Goal: Information Seeking & Learning: Learn about a topic

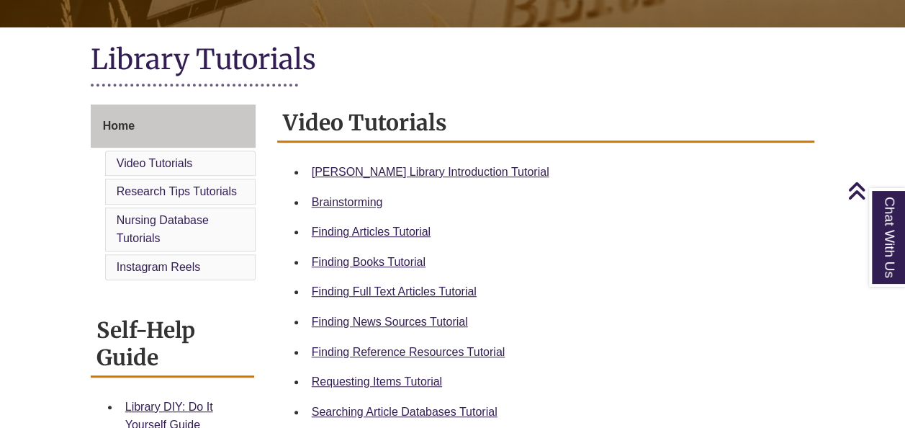
scroll to position [302, 0]
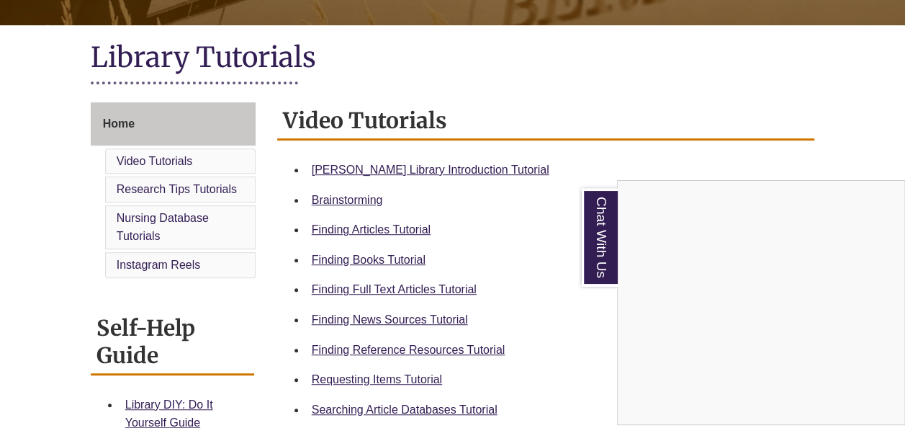
click at [416, 163] on div "Chat With Us" at bounding box center [452, 214] width 905 height 428
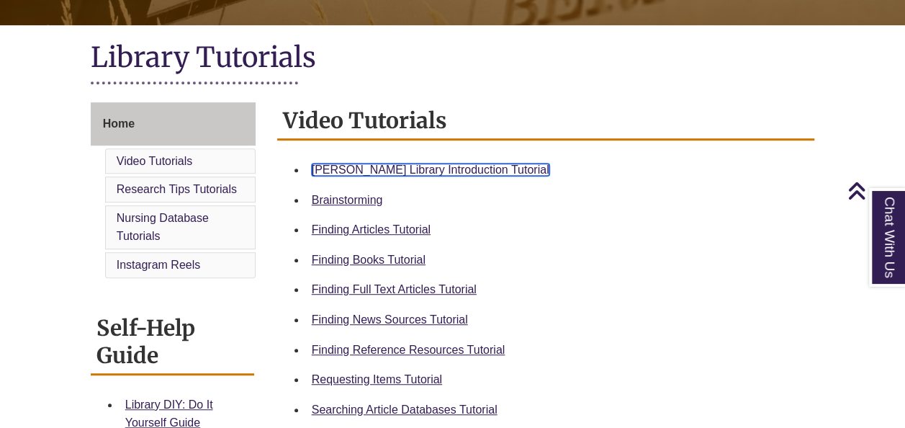
click at [408, 166] on link "Berntsen Library Introduction Tutorial" at bounding box center [431, 169] width 238 height 12
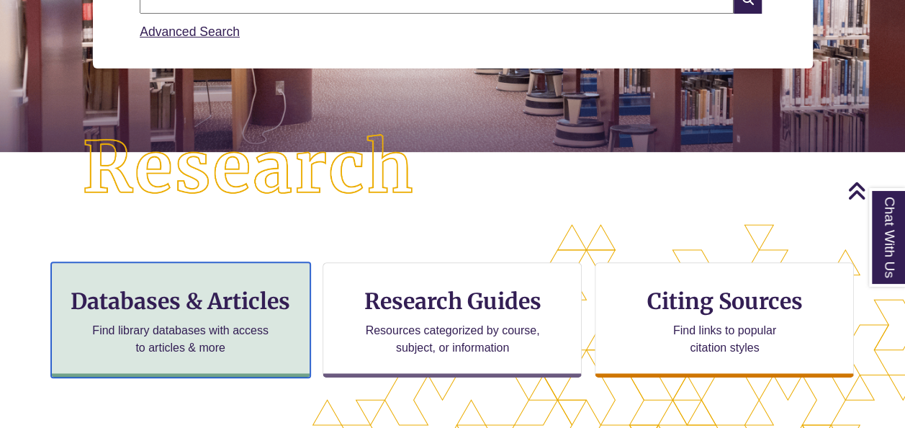
click at [239, 343] on p "Find library databases with access to articles & more" at bounding box center [180, 339] width 188 height 35
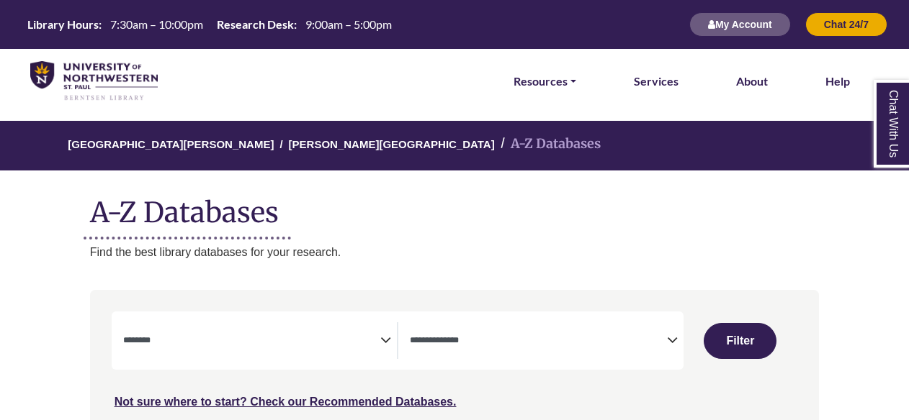
select select "Database Subject Filter"
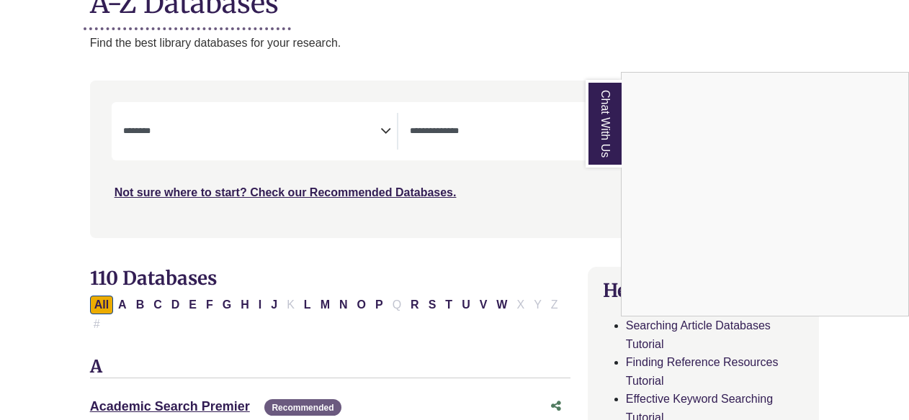
scroll to position [215, 0]
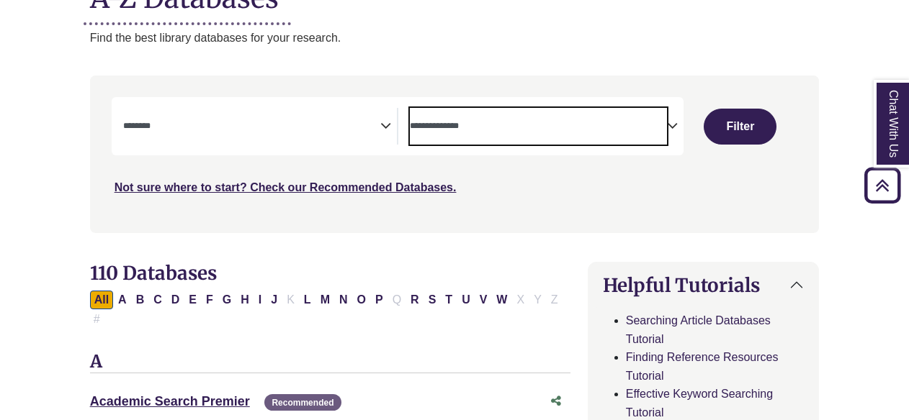
click at [636, 114] on span "Search filters" at bounding box center [538, 126] width 257 height 37
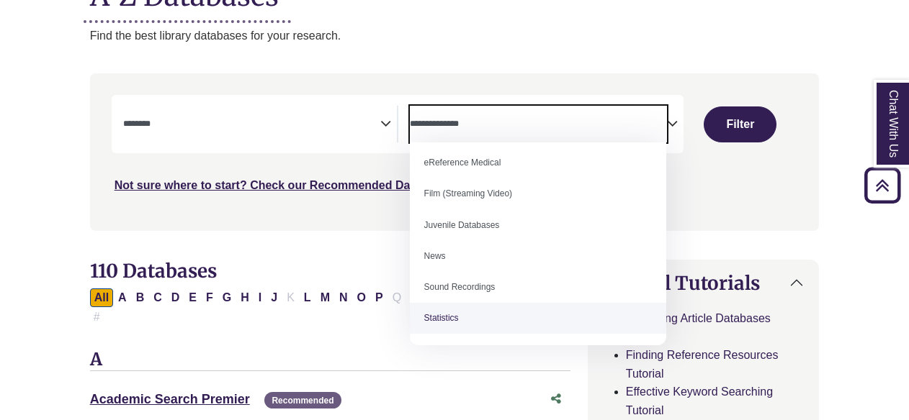
scroll to position [0, 0]
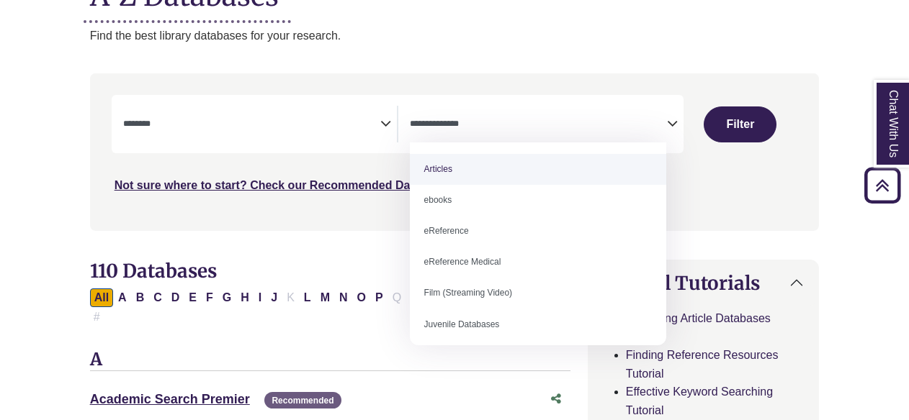
select select "*****"
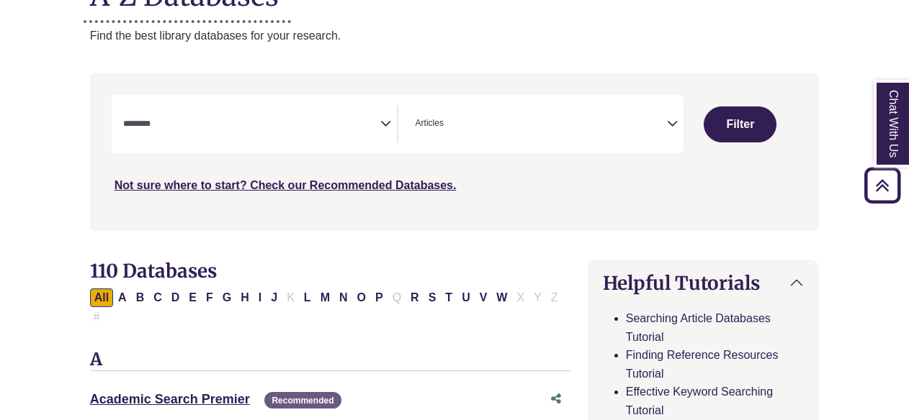
click at [353, 96] on div "**********" at bounding box center [398, 124] width 572 height 58
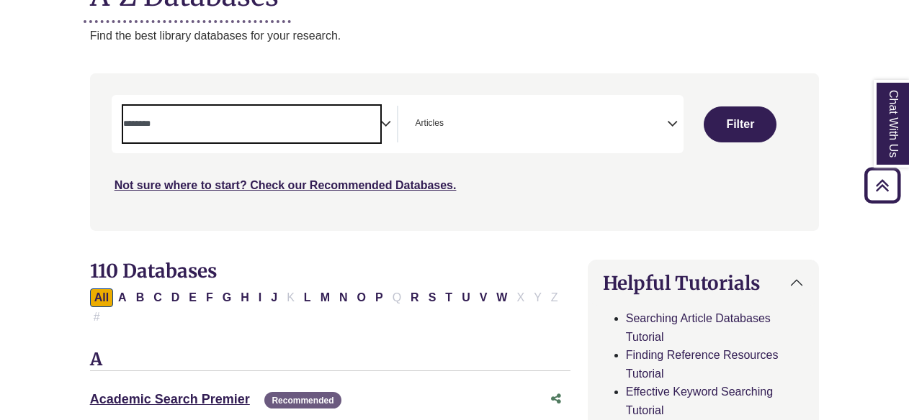
click at [346, 120] on textarea "Search" at bounding box center [251, 126] width 257 height 12
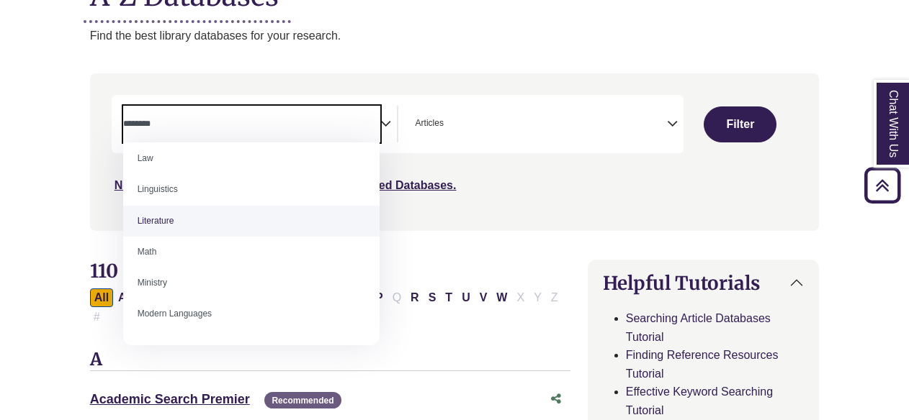
scroll to position [675, 0]
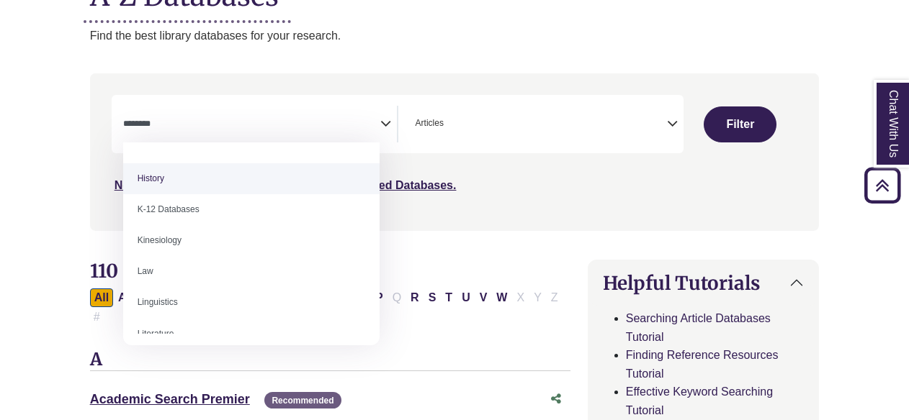
select select "*****"
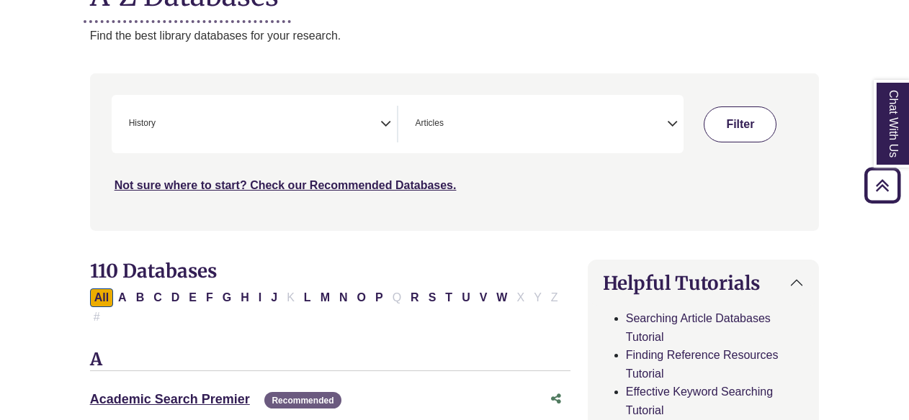
click at [757, 125] on button "Filter" at bounding box center [739, 125] width 73 height 36
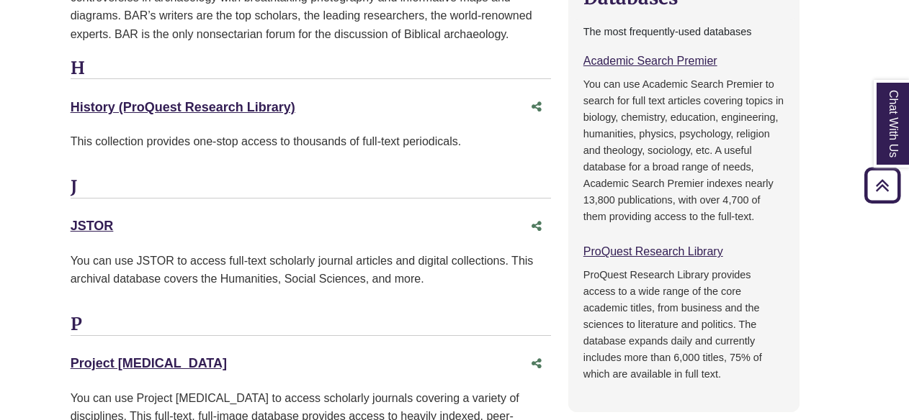
scroll to position [1087, 19]
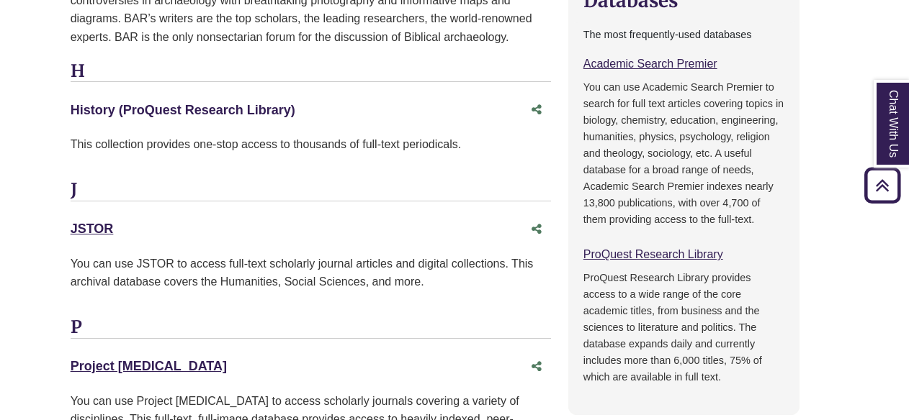
click at [276, 103] on link "History (ProQuest Research Library) This link opens in a new window" at bounding box center [183, 110] width 225 height 14
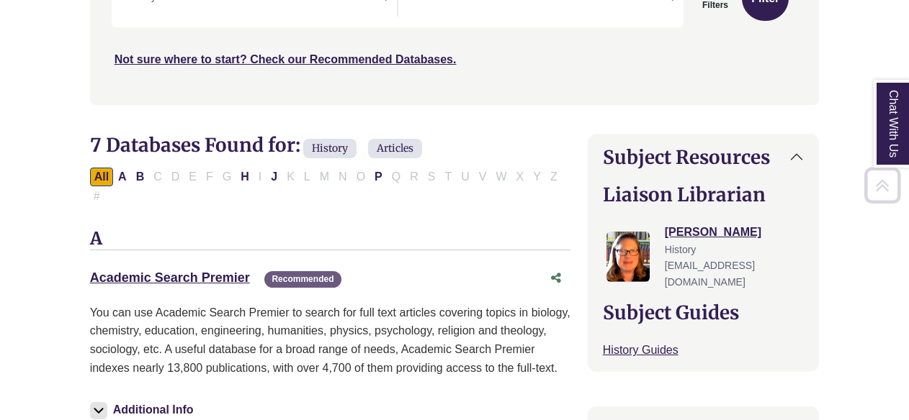
scroll to position [350, 0]
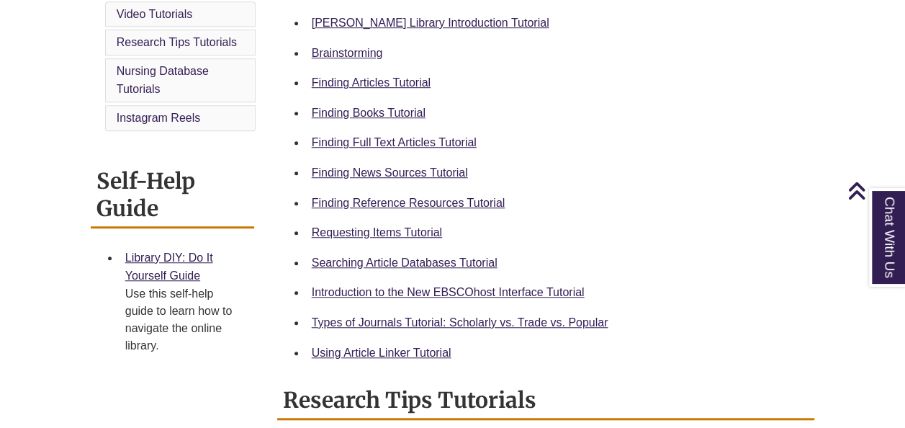
scroll to position [450, 0]
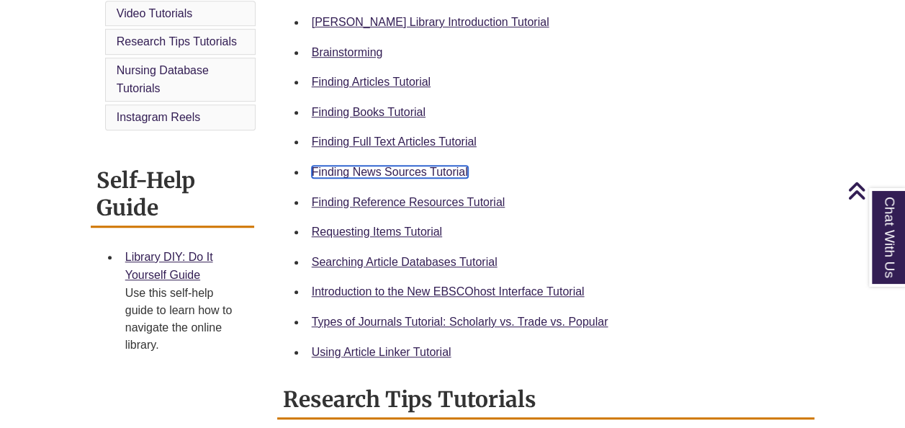
click at [445, 166] on link "Finding News Sources Tutorial" at bounding box center [390, 172] width 156 height 12
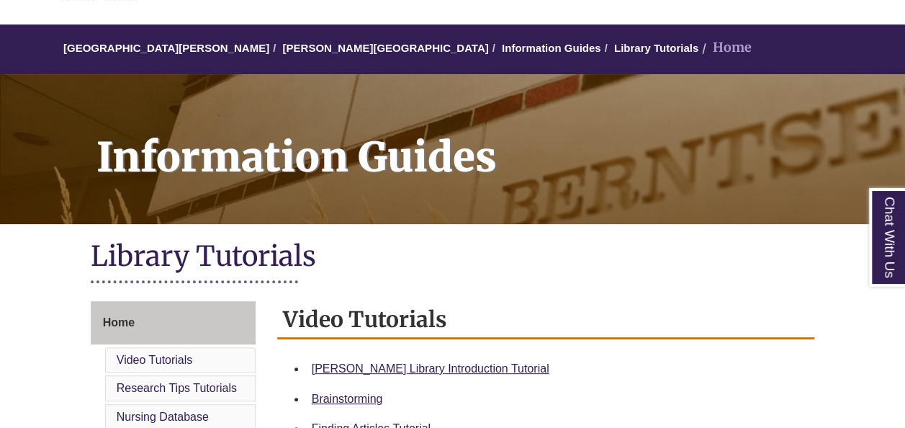
scroll to position [107, 0]
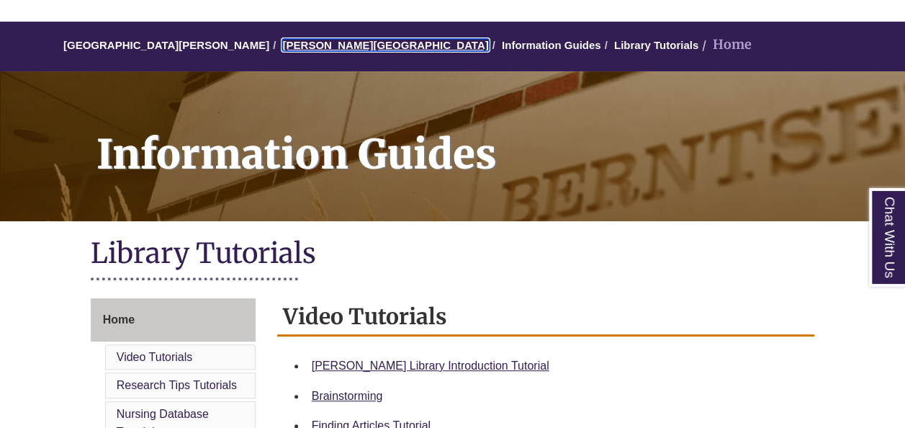
click at [320, 51] on link "[PERSON_NAME][GEOGRAPHIC_DATA]" at bounding box center [385, 45] width 206 height 12
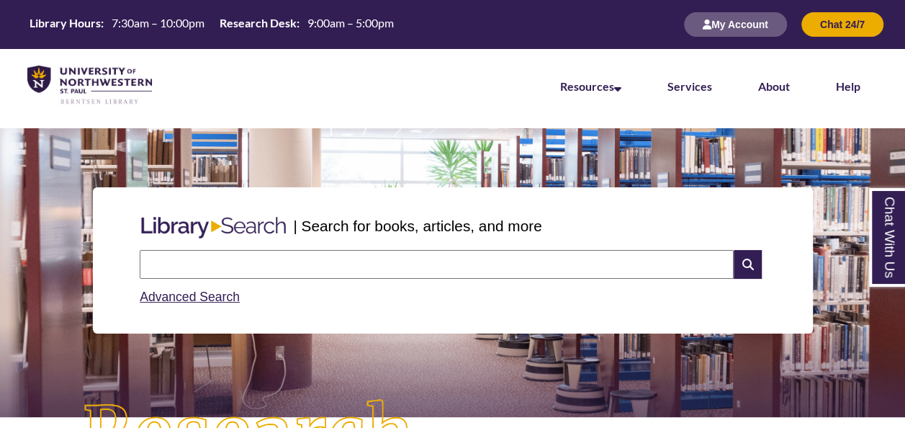
click at [334, 261] on input "text" at bounding box center [437, 264] width 594 height 29
type input "*"
type input "**********"
